Goal: Find specific page/section: Find specific page/section

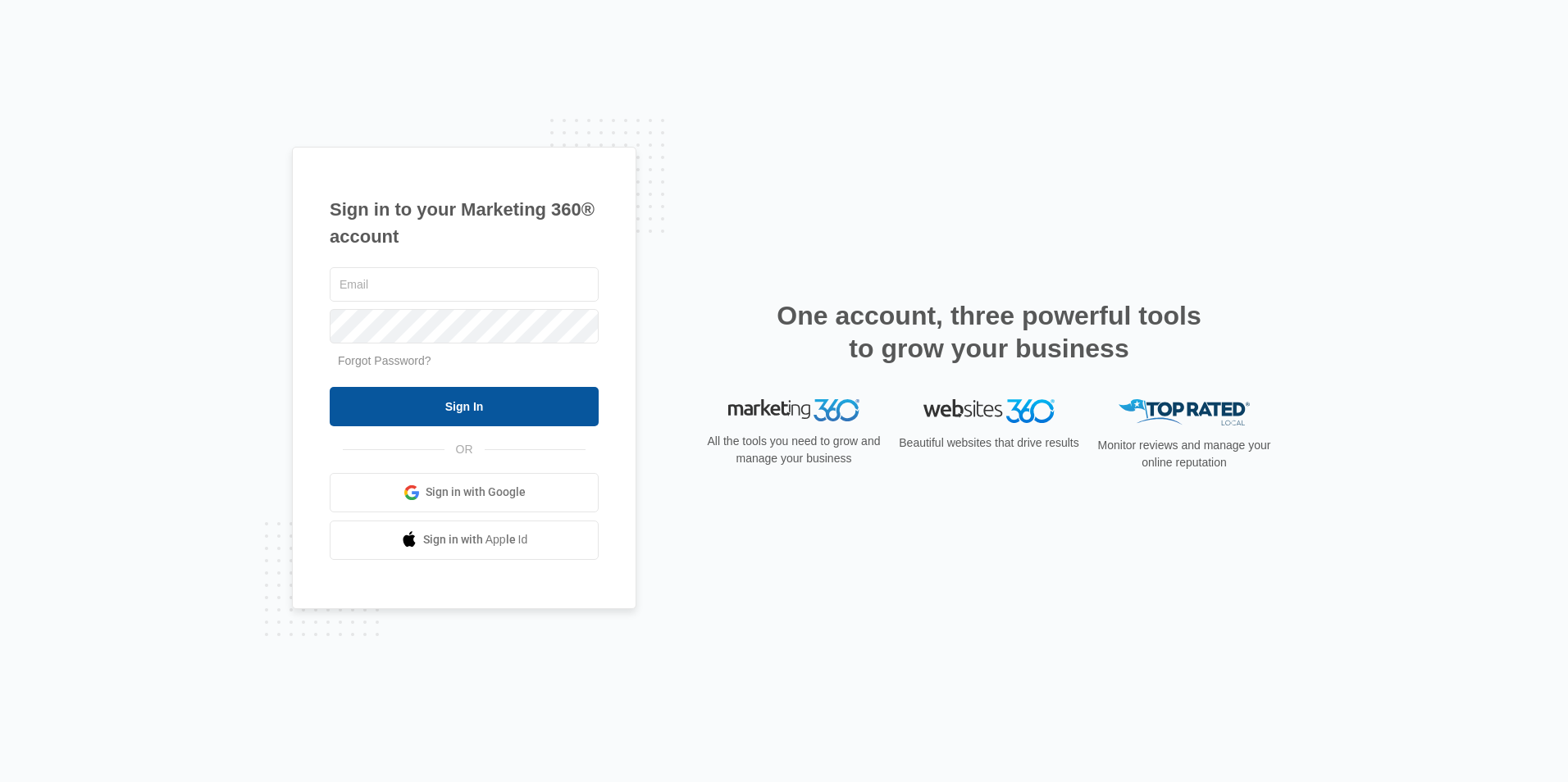
type input "[EMAIL_ADDRESS][DOMAIN_NAME]"
click at [481, 407] on input "Sign In" at bounding box center [464, 406] width 269 height 39
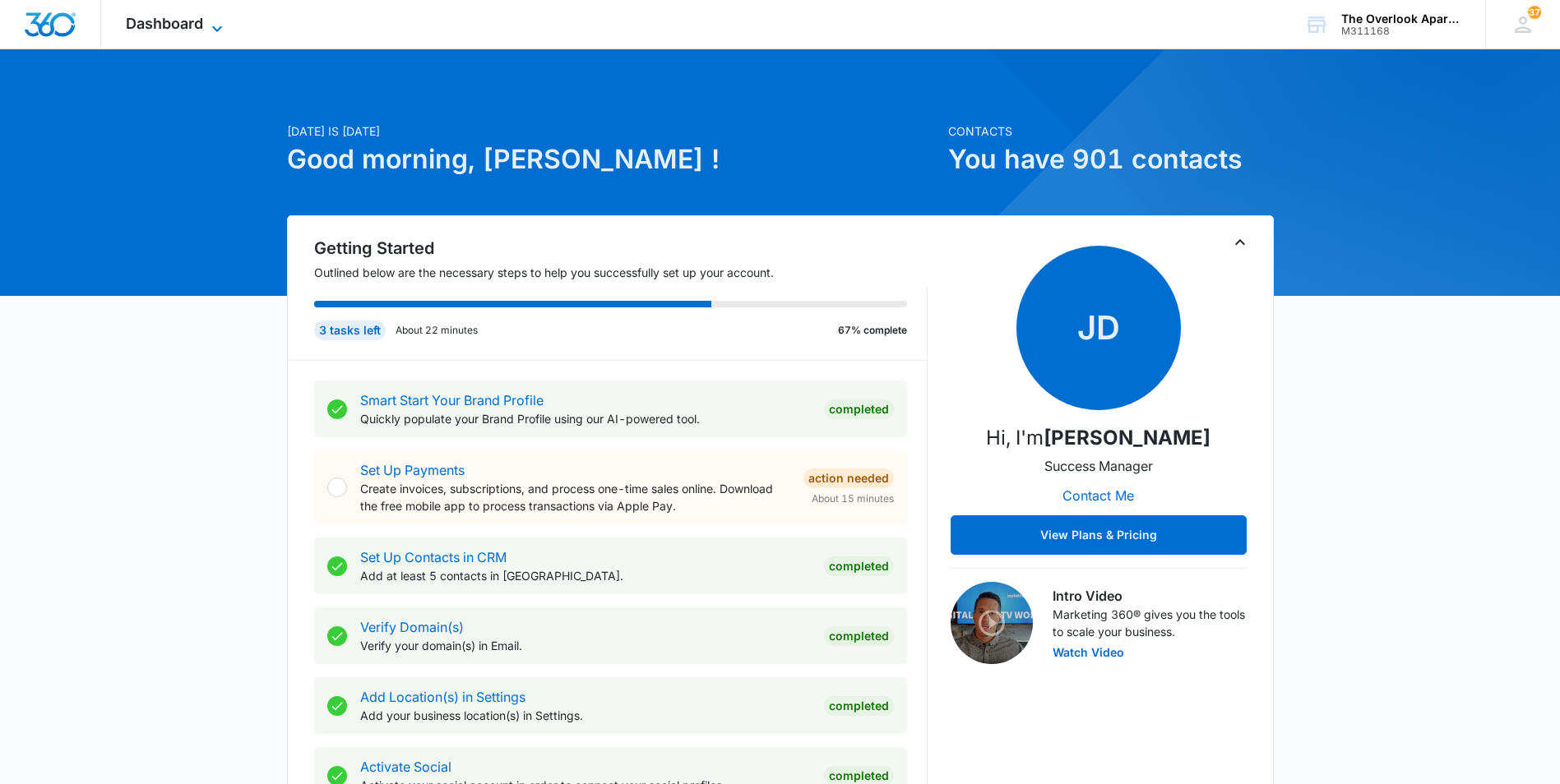
click at [163, 18] on span "Dashboard" at bounding box center [164, 23] width 78 height 17
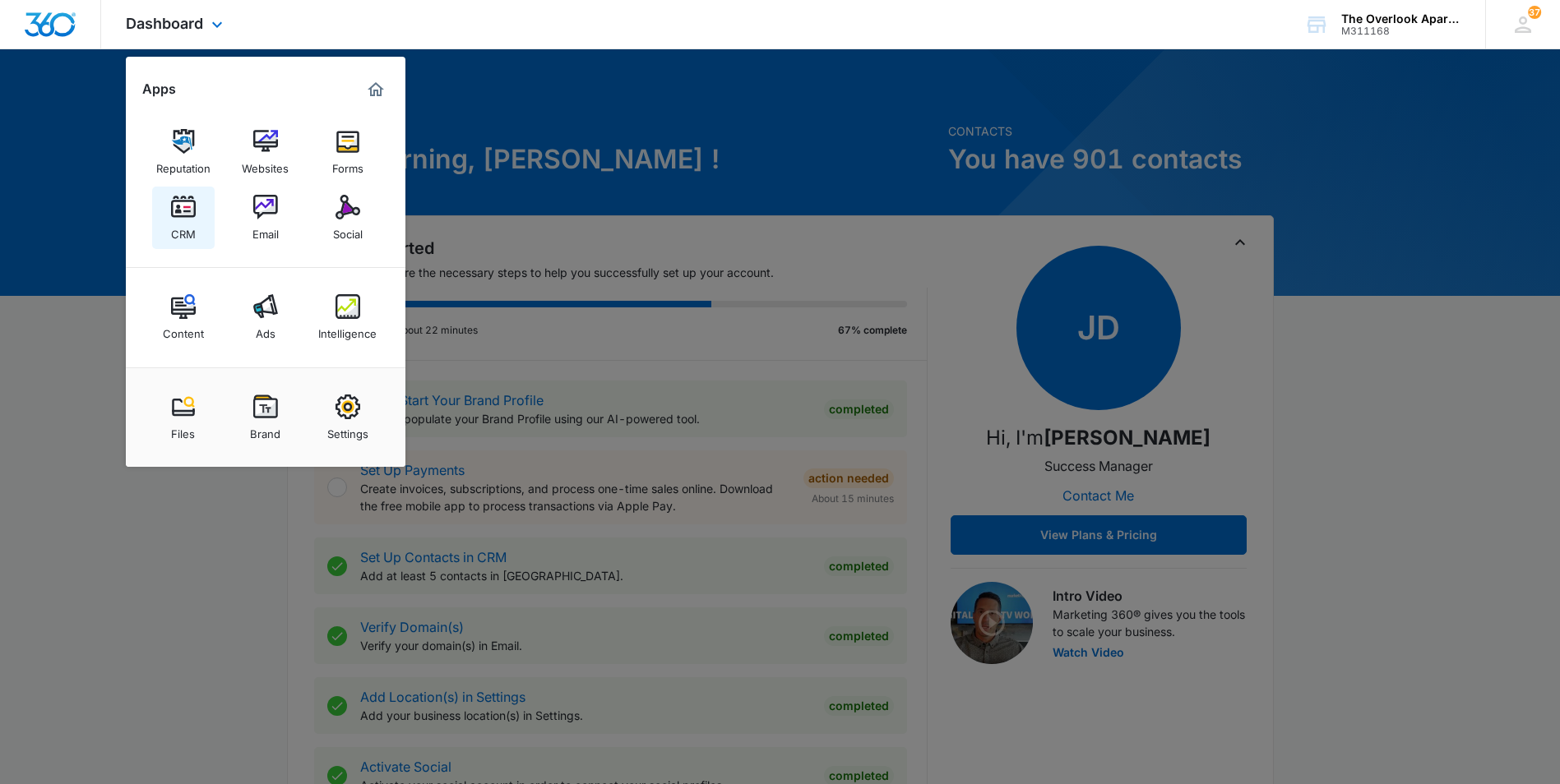
click at [186, 227] on div "CRM" at bounding box center [183, 230] width 25 height 21
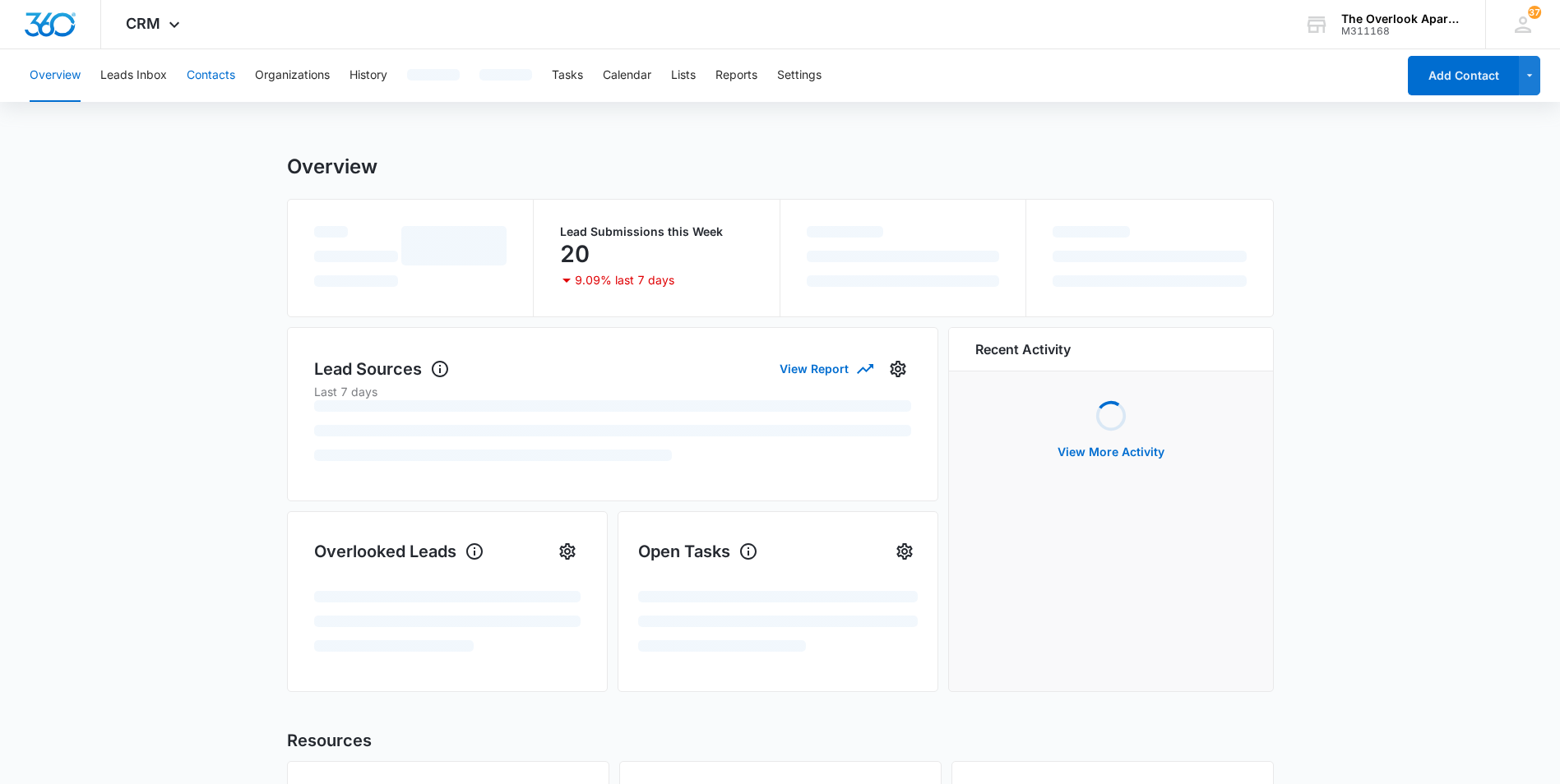
click at [211, 78] on button "Contacts" at bounding box center [211, 75] width 49 height 53
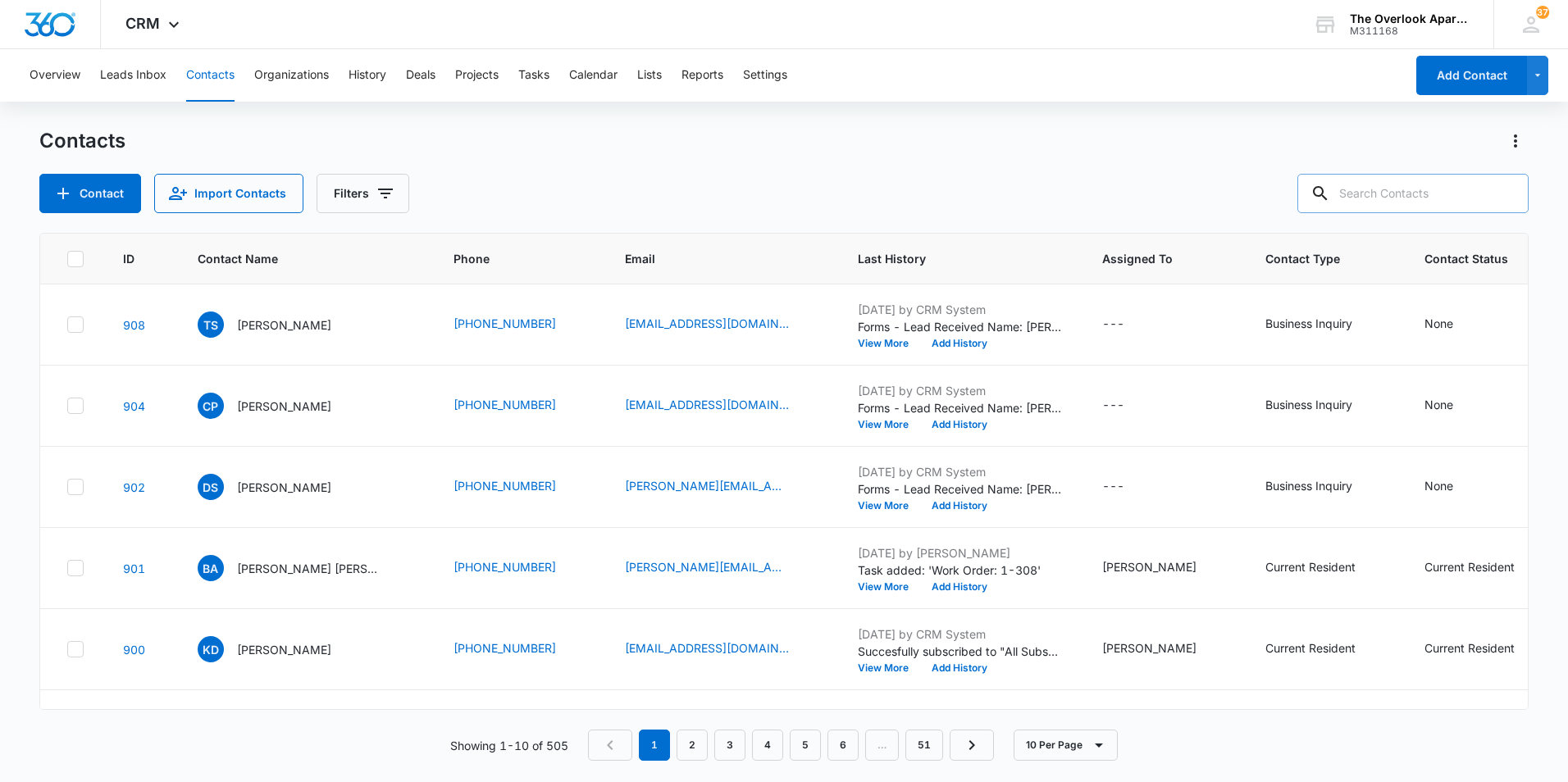
click at [1458, 206] on input "text" at bounding box center [1413, 193] width 231 height 39
type input "3201"
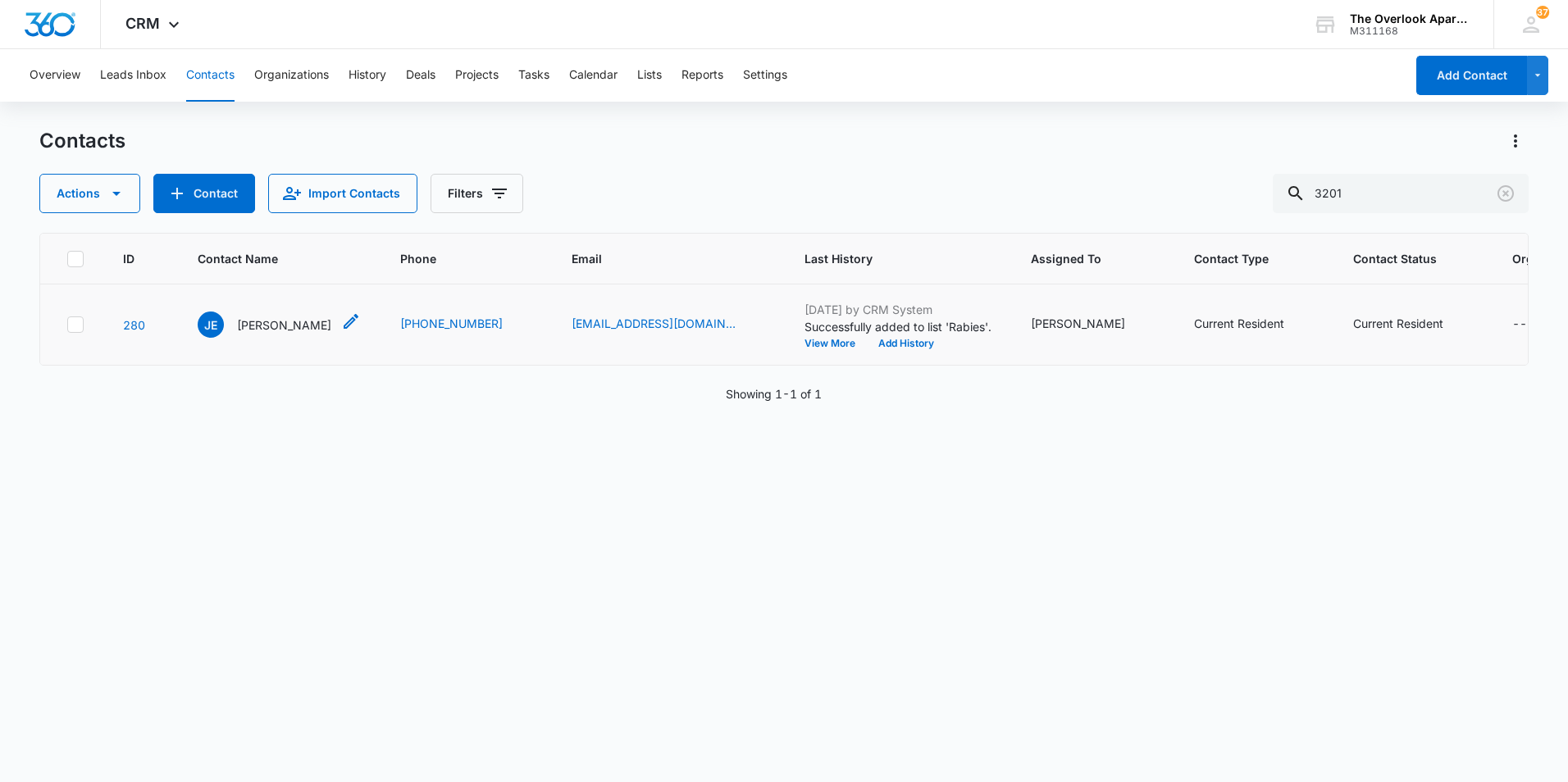
click at [253, 333] on p "[PERSON_NAME]" at bounding box center [284, 325] width 95 height 17
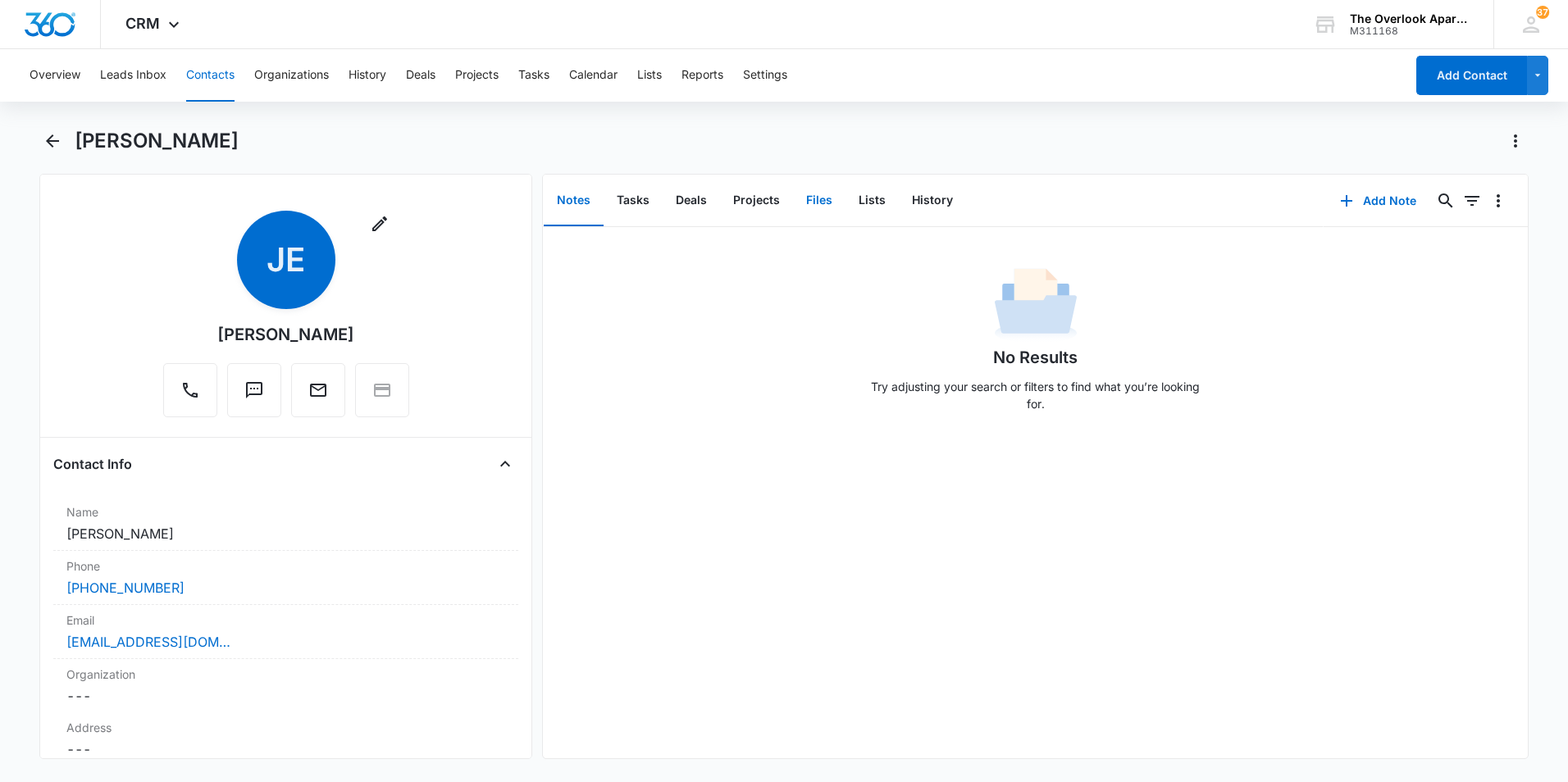
click at [823, 205] on button "Files" at bounding box center [818, 201] width 53 height 51
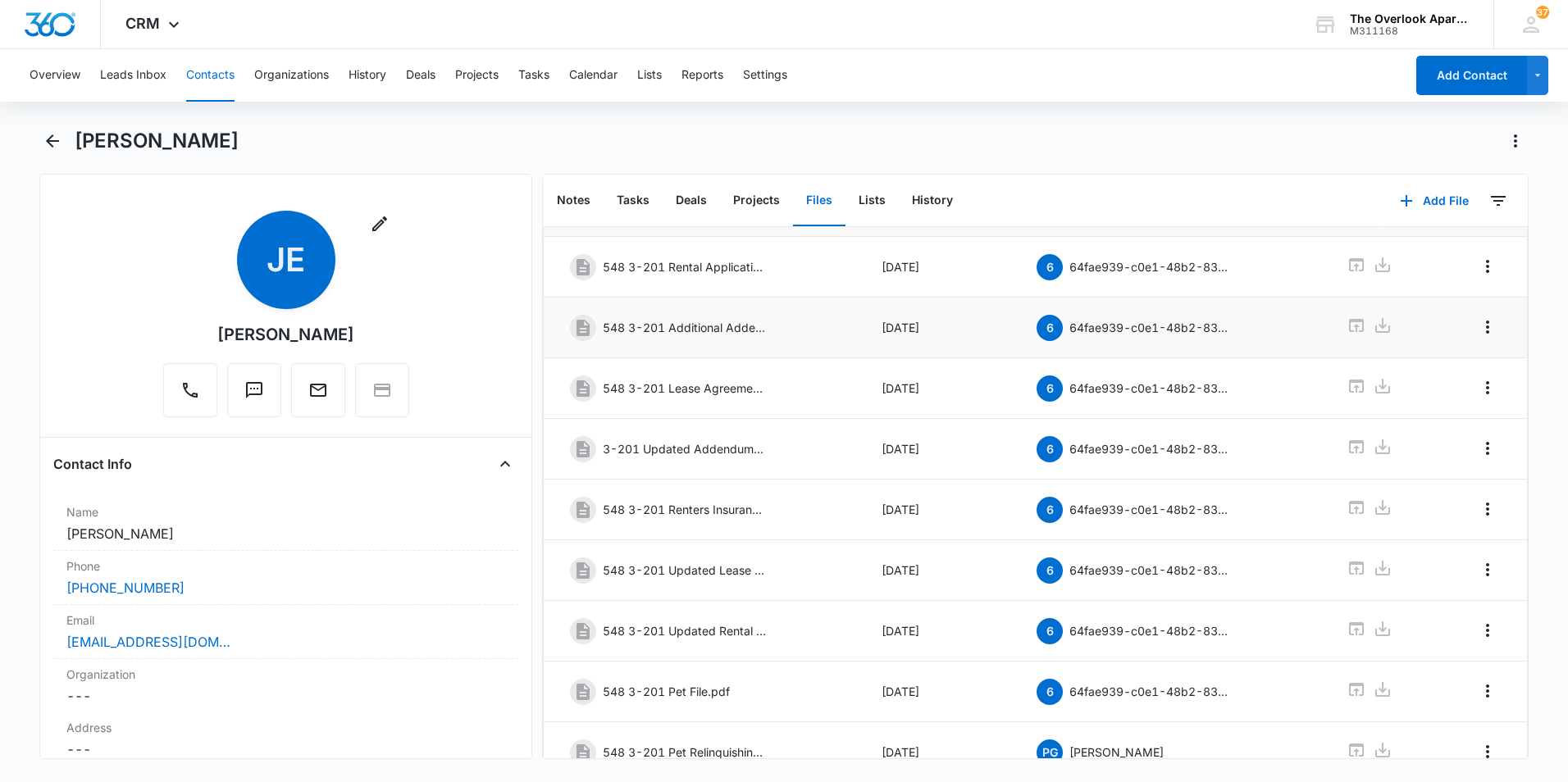
scroll to position [148, 0]
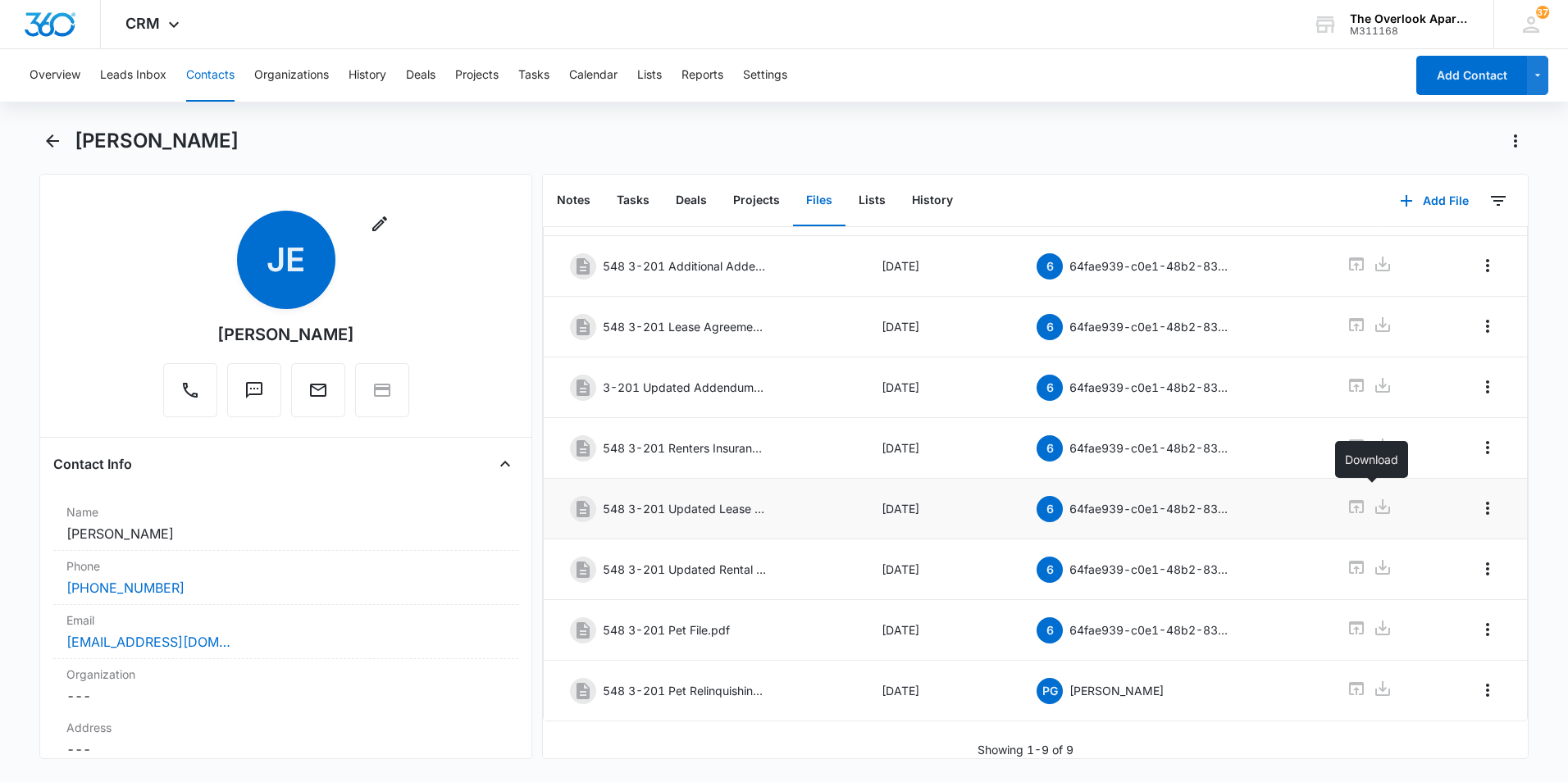
click at [1349, 500] on icon at bounding box center [1356, 507] width 14 height 13
